Goal: Task Accomplishment & Management: Manage account settings

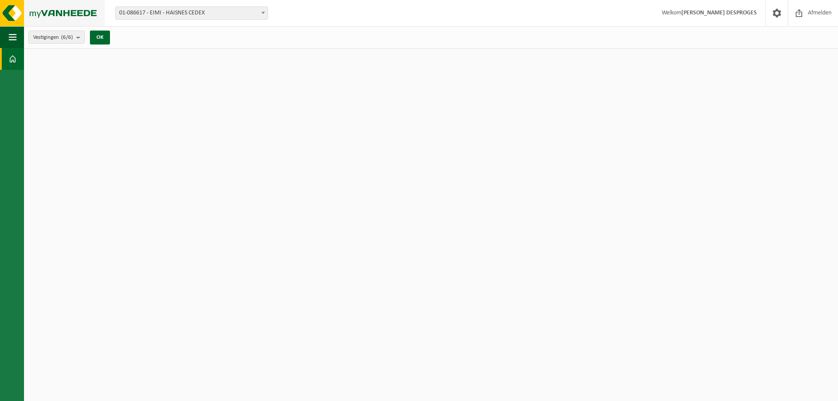
click at [10, 12] on img at bounding box center [52, 13] width 105 height 26
click at [166, 11] on span "01-086617 - EIMI - HAISNES CEDEX" at bounding box center [192, 13] width 152 height 12
select select "117981"
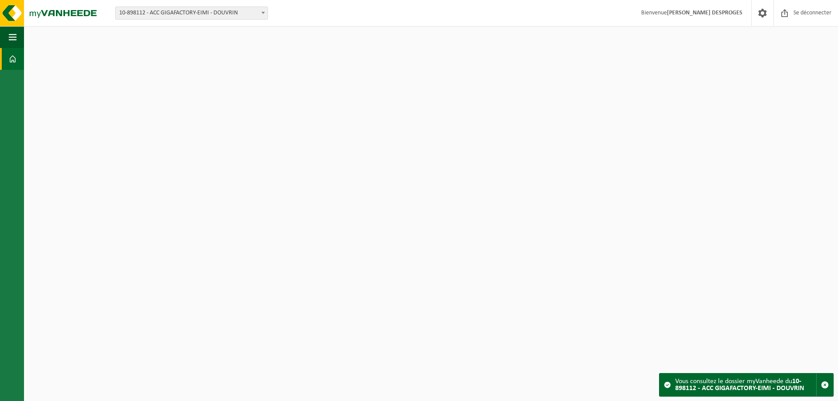
click at [15, 62] on span at bounding box center [13, 59] width 8 height 22
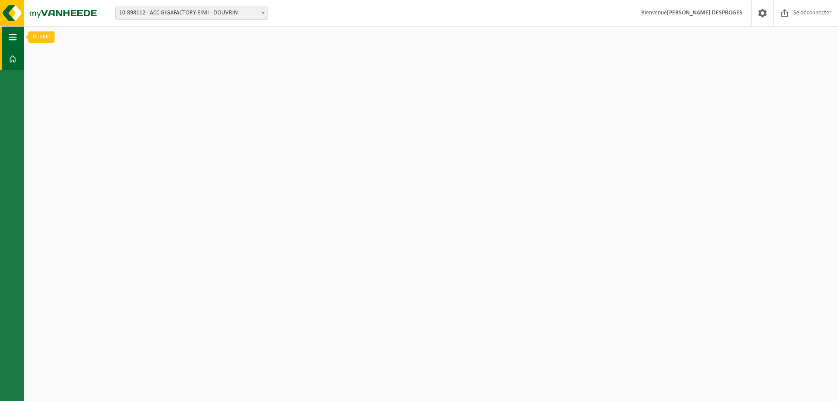
click at [14, 40] on span "button" at bounding box center [13, 37] width 8 height 22
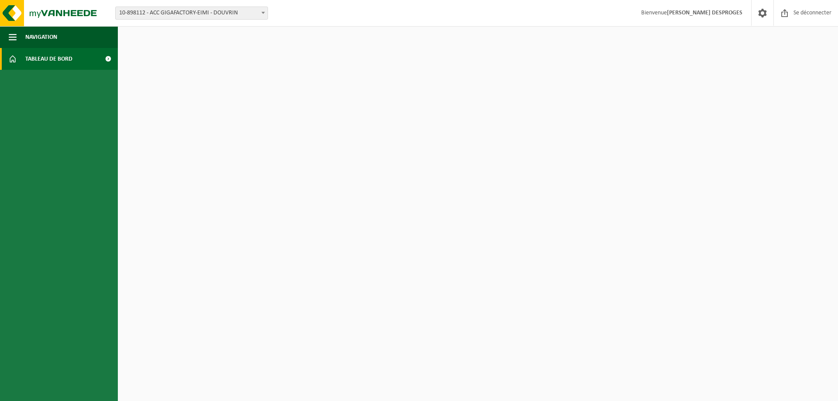
click at [107, 60] on span at bounding box center [108, 59] width 20 height 22
click at [53, 63] on span "Tableau de bord" at bounding box center [48, 59] width 47 height 22
click at [14, 63] on span at bounding box center [13, 59] width 8 height 22
click at [170, 16] on font "10-898112 - ACC GIGAFACTORY-EIMI - DOUVRIN" at bounding box center [178, 13] width 119 height 7
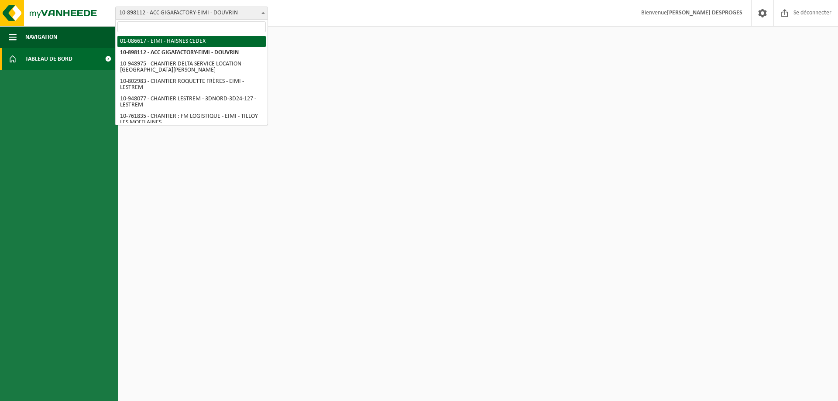
select select "85194"
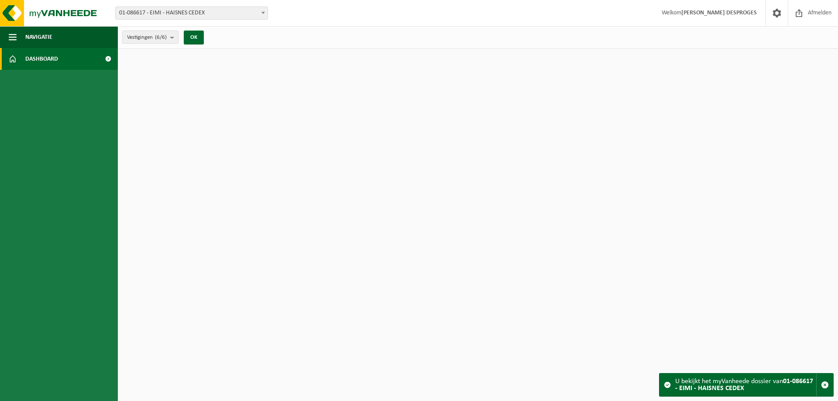
click at [56, 64] on span "Dashboard" at bounding box center [41, 59] width 33 height 22
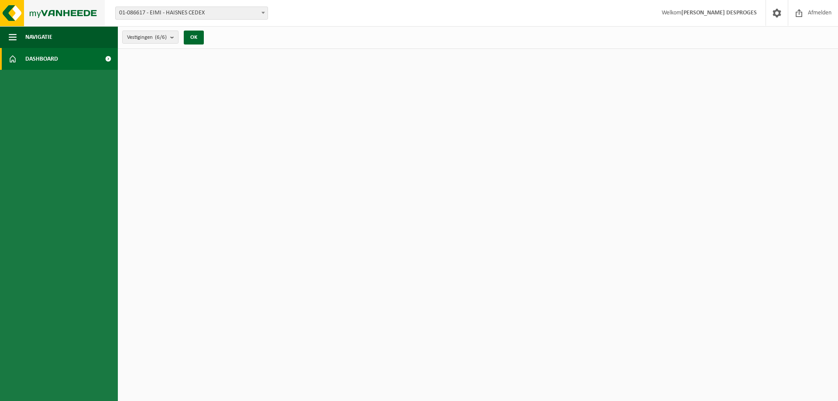
click at [45, 10] on img at bounding box center [52, 13] width 105 height 26
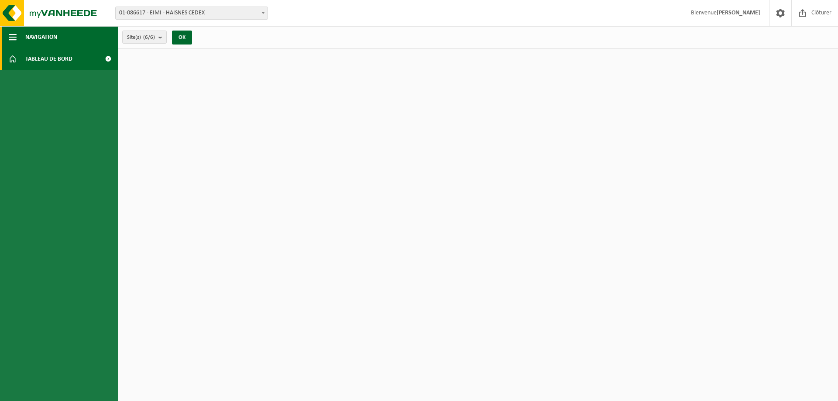
click at [10, 34] on span "button" at bounding box center [13, 37] width 8 height 22
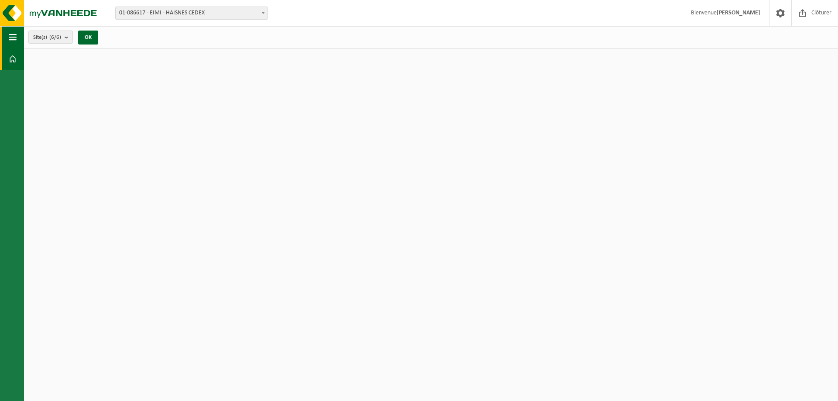
click at [10, 34] on span "button" at bounding box center [13, 37] width 8 height 22
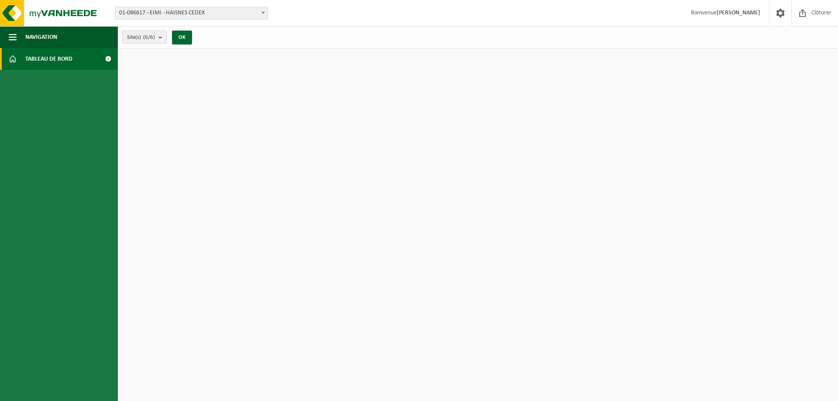
click at [136, 35] on span "Site(s) (6/6)" at bounding box center [141, 37] width 28 height 13
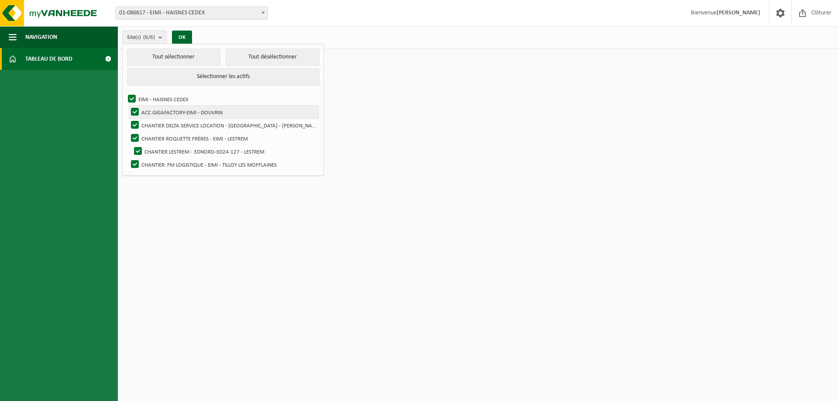
click at [162, 110] on label "ACC GIGAFACTORY-EIMI - DOUVRIN" at bounding box center [223, 112] width 189 height 13
click at [128, 106] on input "ACC GIGAFACTORY-EIMI - DOUVRIN" at bounding box center [127, 105] width 0 height 0
click at [162, 110] on label "ACC GIGAFACTORY-EIMI - DOUVRIN" at bounding box center [223, 112] width 189 height 13
click at [128, 106] on input "ACC GIGAFACTORY-EIMI - DOUVRIN" at bounding box center [127, 105] width 0 height 0
checkbox input "true"
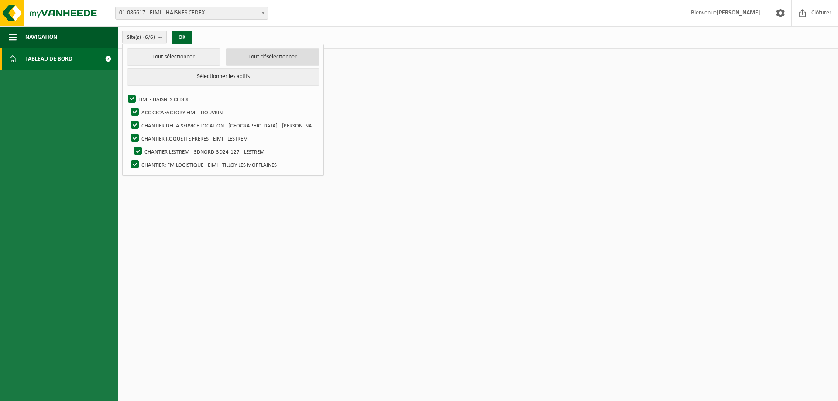
click at [226, 55] on button "Tout désélectionner" at bounding box center [273, 56] width 94 height 17
checkbox input "false"
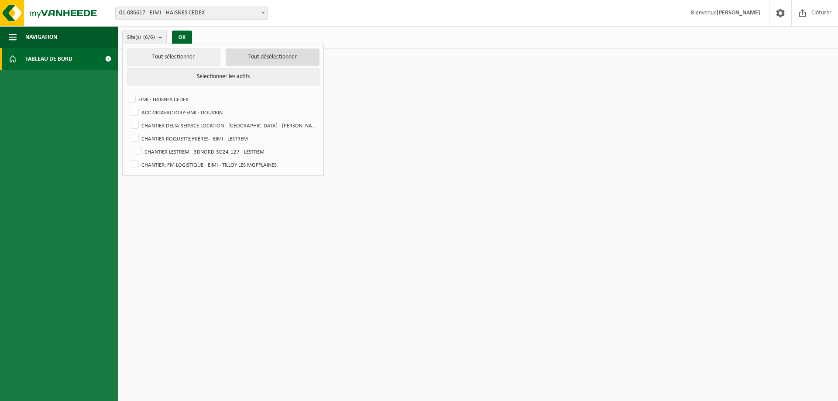
checkbox input "false"
click at [178, 113] on label "ACC GIGAFACTORY-EIMI - DOUVRIN" at bounding box center [223, 112] width 189 height 13
click at [128, 106] on input "ACC GIGAFACTORY-EIMI - DOUVRIN" at bounding box center [127, 105] width 0 height 0
checkbox input "true"
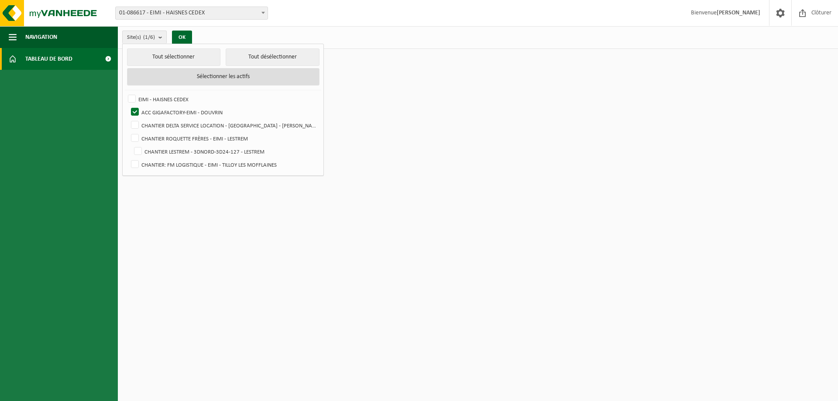
click at [196, 68] on button "Sélectionner les actifs" at bounding box center [223, 76] width 192 height 17
checkbox input "true"
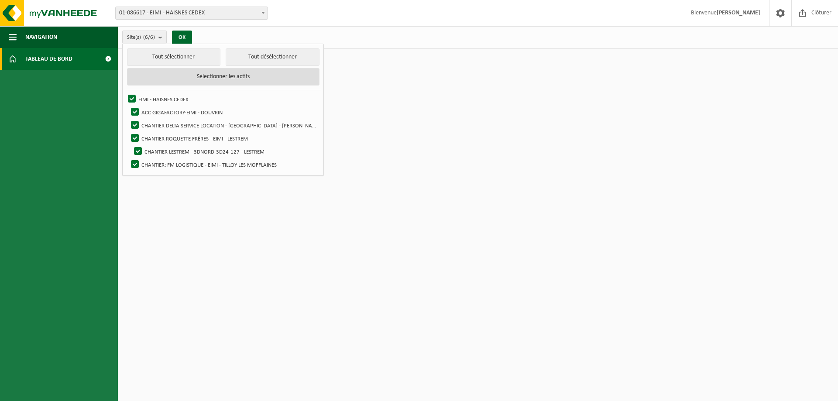
checkbox input "true"
click at [764, 103] on html "Site: 01-086617 - EIMI - HAISNES CEDEX 10-898112 - ACC GIGAFACTORY-EIMI - DOUVR…" at bounding box center [419, 200] width 838 height 401
click at [784, 14] on span at bounding box center [780, 13] width 13 height 26
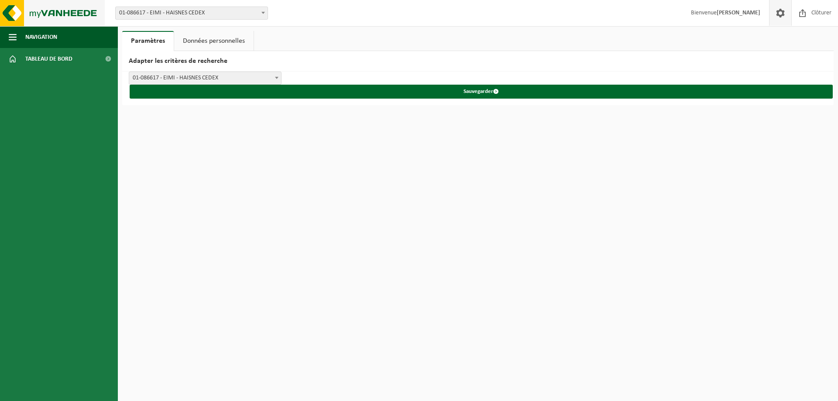
click at [18, 7] on img at bounding box center [52, 13] width 105 height 26
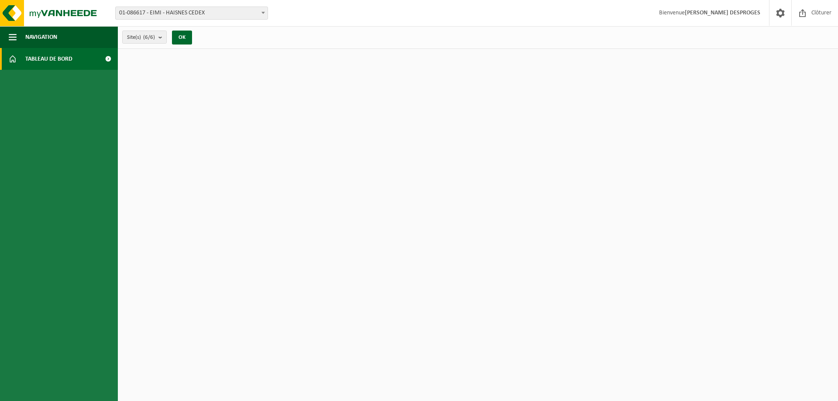
click at [57, 58] on span "Tableau de bord" at bounding box center [48, 59] width 47 height 22
click at [780, 9] on span at bounding box center [780, 13] width 13 height 26
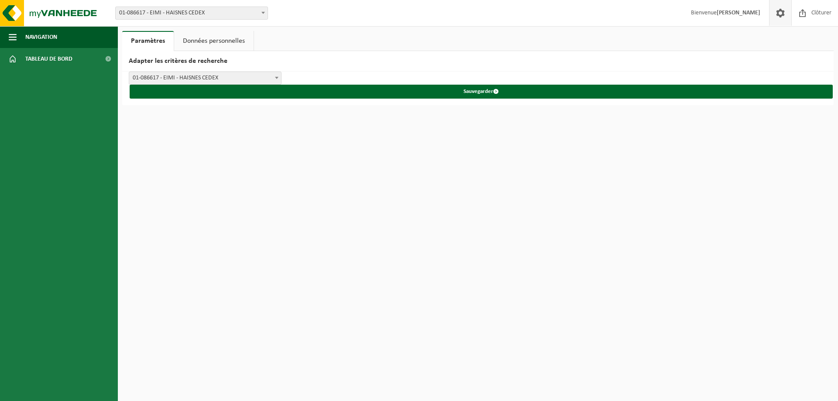
click at [235, 38] on link "Données personnelles" at bounding box center [213, 41] width 79 height 20
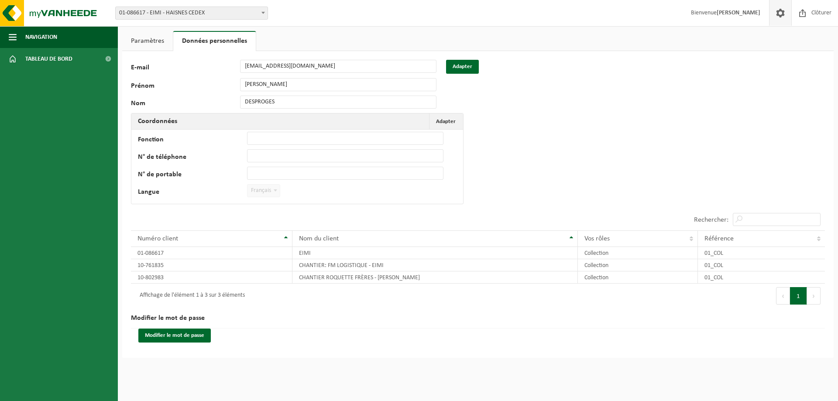
click at [152, 46] on link "Paramètres" at bounding box center [147, 41] width 51 height 20
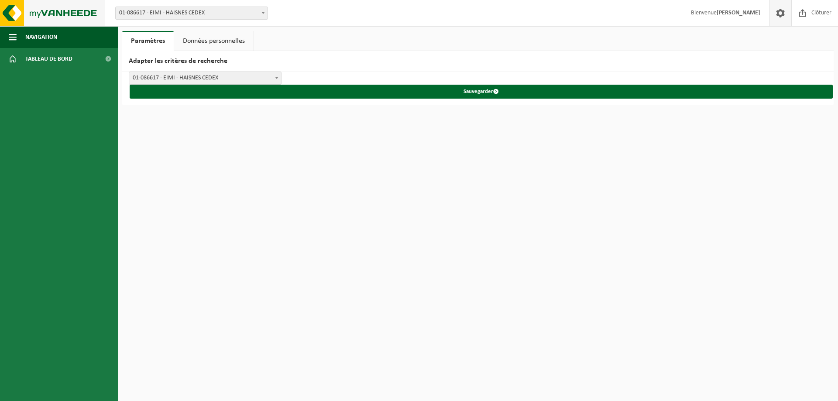
click at [9, 7] on img at bounding box center [52, 13] width 105 height 26
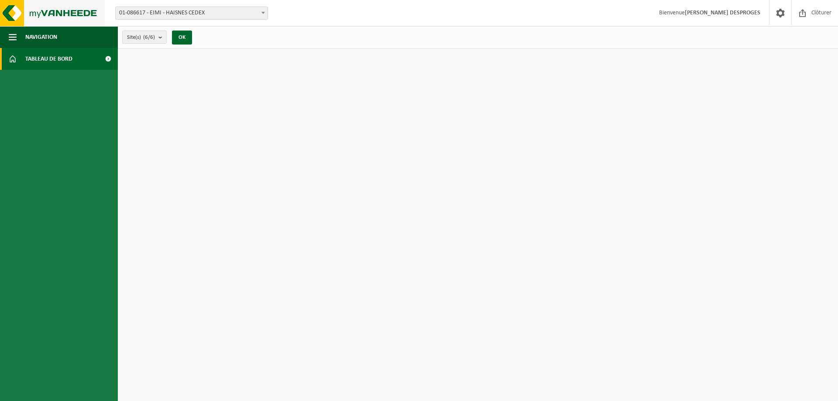
click at [80, 11] on img at bounding box center [52, 13] width 105 height 26
